Goal: Information Seeking & Learning: Learn about a topic

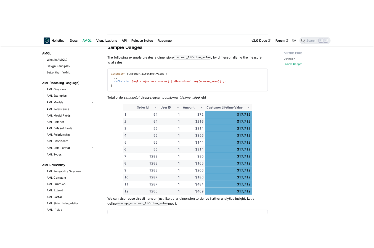
scroll to position [384, 0]
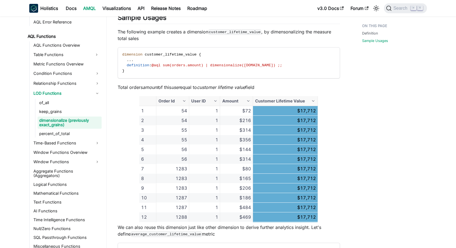
click at [428, 78] on div "Definition Sample Usages" at bounding box center [391, 38] width 81 height 707
drag, startPoint x: 434, startPoint y: 78, endPoint x: 451, endPoint y: 76, distance: 17.8
click at [435, 78] on main "AQL Functions LOD Functions dimensionalize (previously exact_grains) On this pa…" at bounding box center [282, 41] width 350 height 720
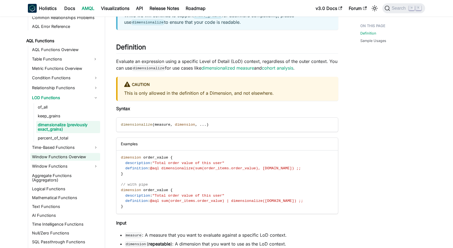
scroll to position [345, 0]
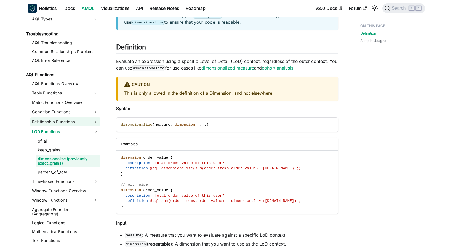
click at [67, 124] on link "Relationship Functions" at bounding box center [65, 121] width 70 height 9
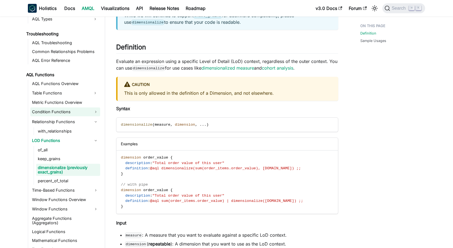
click at [63, 115] on link "Condition Functions" at bounding box center [65, 111] width 70 height 9
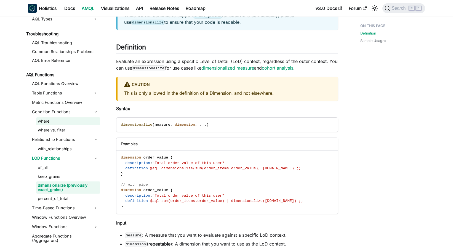
click at [60, 122] on link "where" at bounding box center [68, 121] width 64 height 8
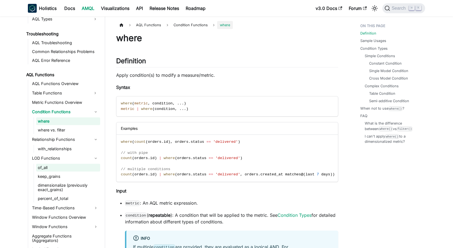
click at [81, 169] on link "of_all" at bounding box center [68, 168] width 64 height 8
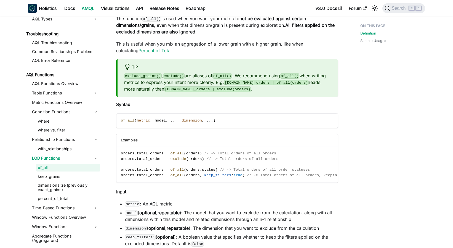
scroll to position [48, 0]
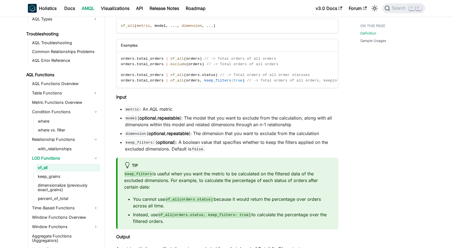
scroll to position [154, 0]
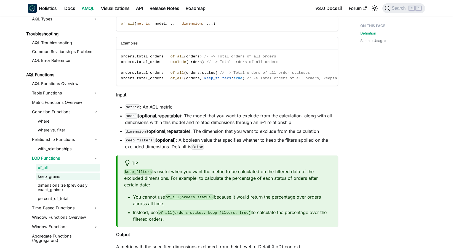
click at [73, 178] on link "keep_grains" at bounding box center [68, 177] width 64 height 8
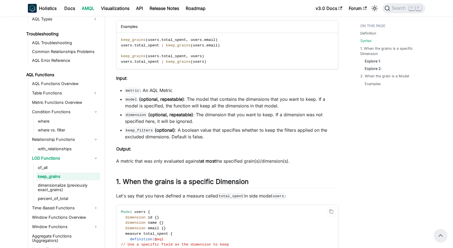
scroll to position [97, 0]
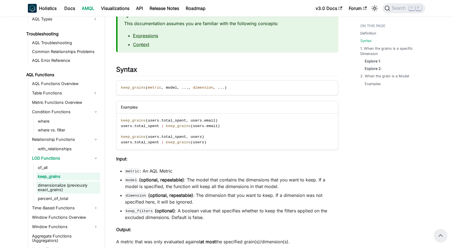
click at [78, 184] on link "dimensionalize (previously exact_grains)" at bounding box center [68, 187] width 64 height 12
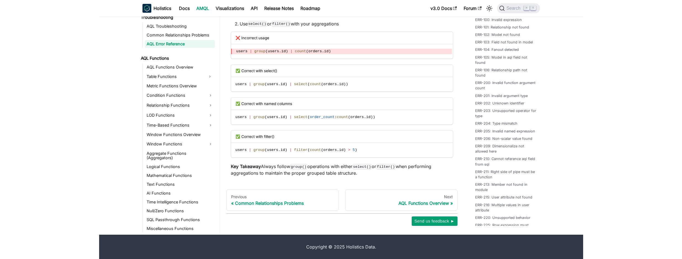
scroll to position [338, 0]
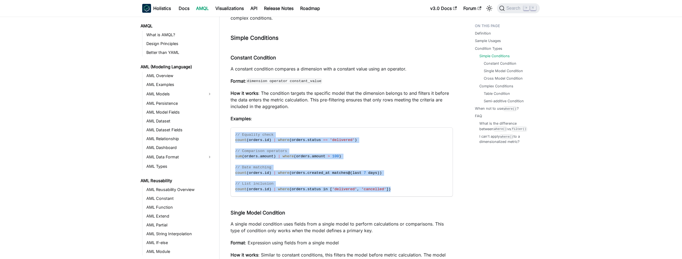
scroll to position [350, 0]
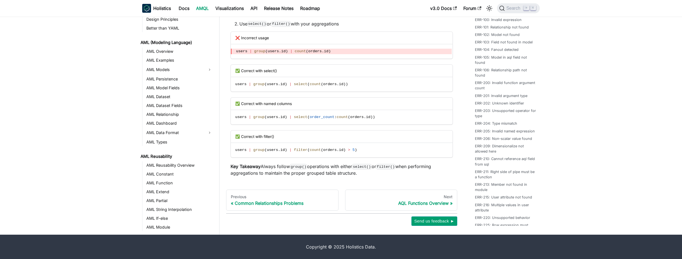
scroll to position [338, 0]
